Goal: Transaction & Acquisition: Purchase product/service

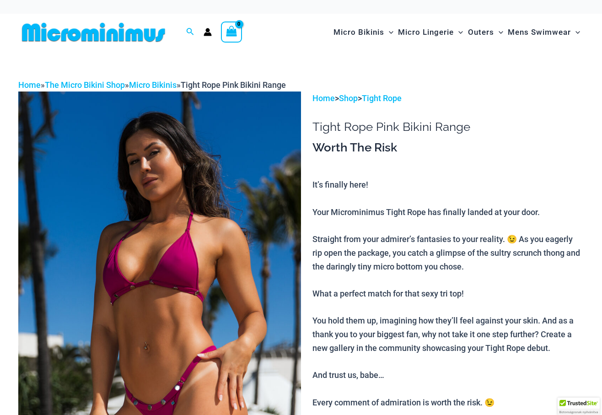
click at [292, 227] on img at bounding box center [159, 304] width 283 height 424
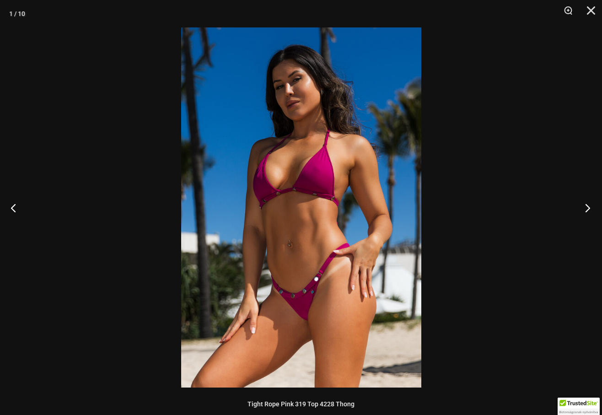
click at [586, 211] on button "Next" at bounding box center [585, 208] width 34 height 46
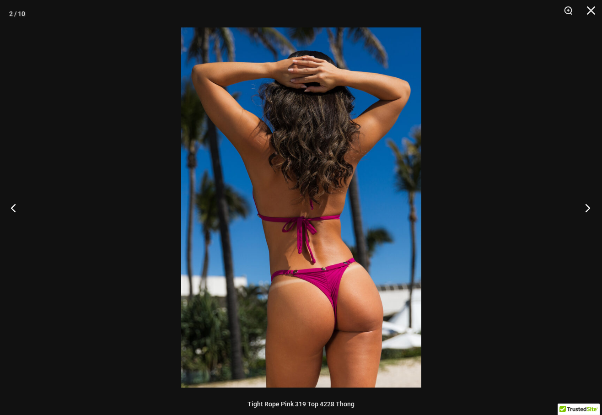
click at [586, 211] on button "Next" at bounding box center [585, 208] width 34 height 46
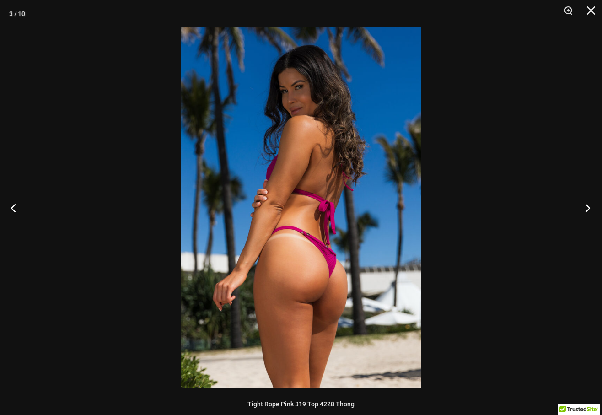
click at [586, 211] on button "Next" at bounding box center [585, 208] width 34 height 46
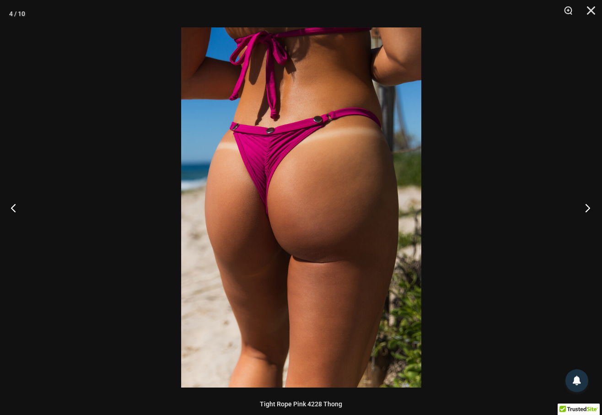
click at [586, 211] on button "Next" at bounding box center [585, 208] width 34 height 46
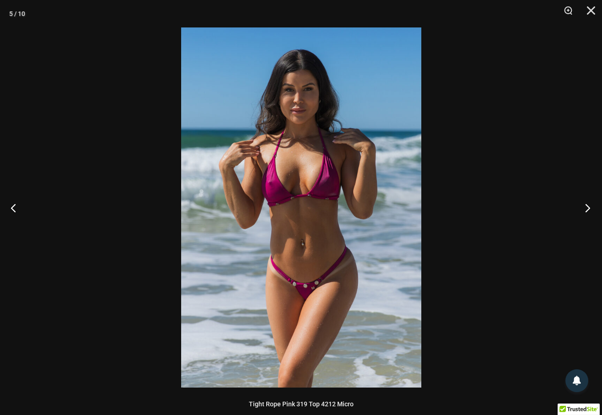
click at [586, 211] on button "Next" at bounding box center [585, 208] width 34 height 46
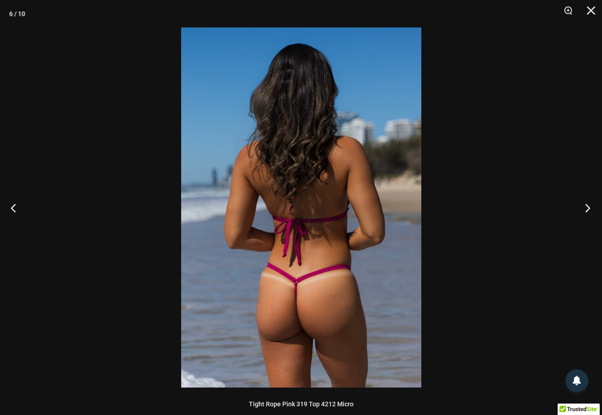
click at [586, 211] on button "Next" at bounding box center [585, 208] width 34 height 46
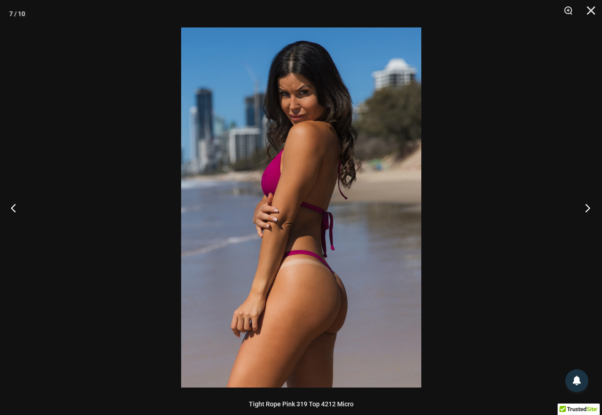
click at [586, 211] on button "Next" at bounding box center [585, 208] width 34 height 46
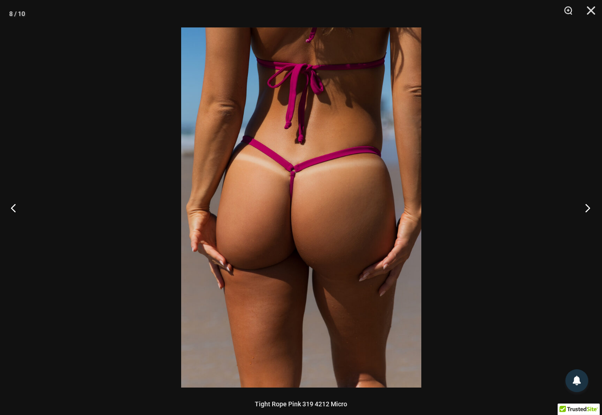
click at [586, 211] on button "Next" at bounding box center [585, 208] width 34 height 46
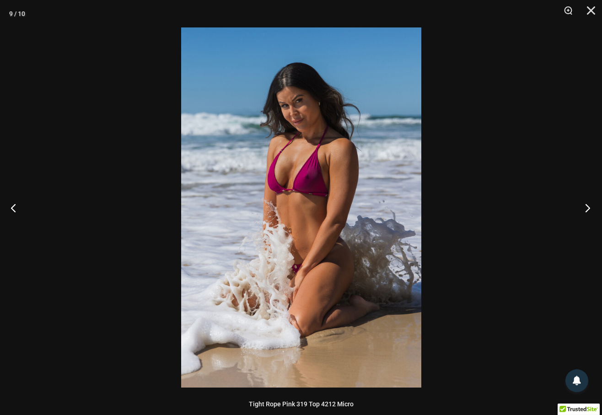
click at [586, 211] on button "Next" at bounding box center [585, 208] width 34 height 46
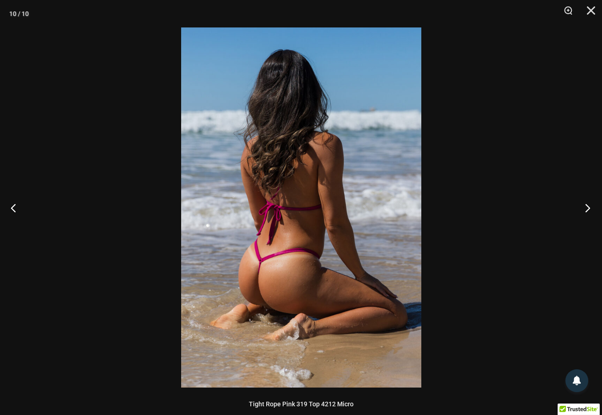
click at [586, 211] on button "Next" at bounding box center [585, 208] width 34 height 46
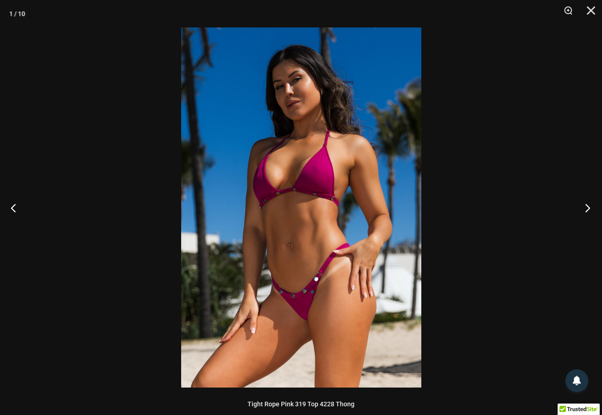
click at [586, 211] on button "Next" at bounding box center [585, 208] width 34 height 46
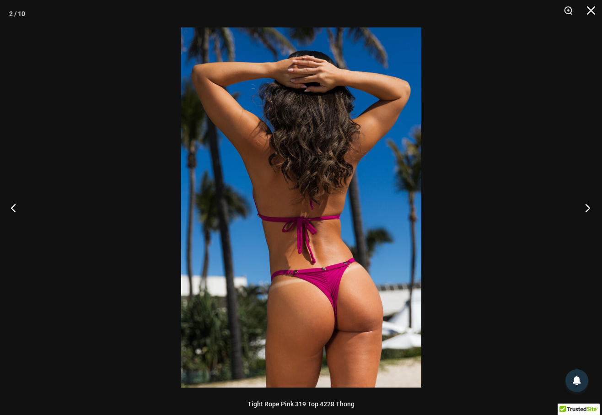
click at [586, 211] on button "Next" at bounding box center [585, 208] width 34 height 46
